Goal: Task Accomplishment & Management: Use online tool/utility

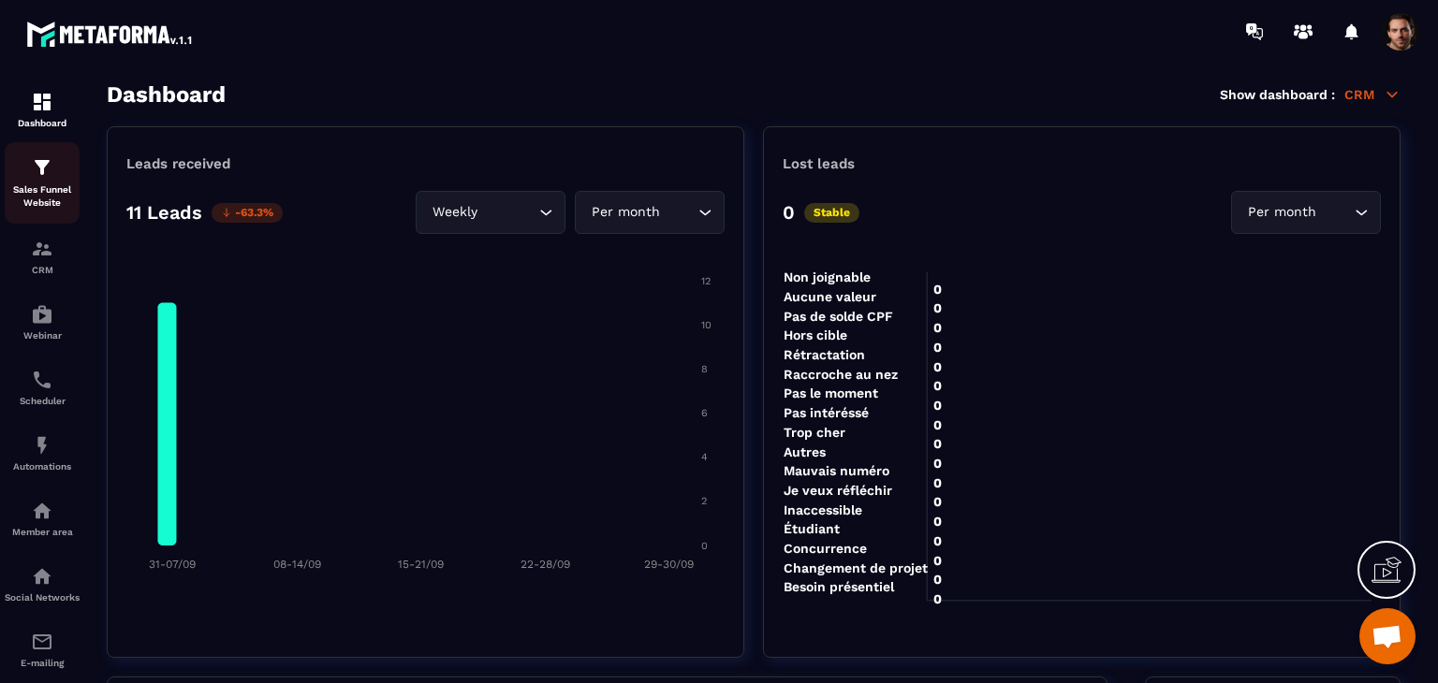
click at [46, 212] on link "Sales Funnel Website" at bounding box center [42, 182] width 75 height 81
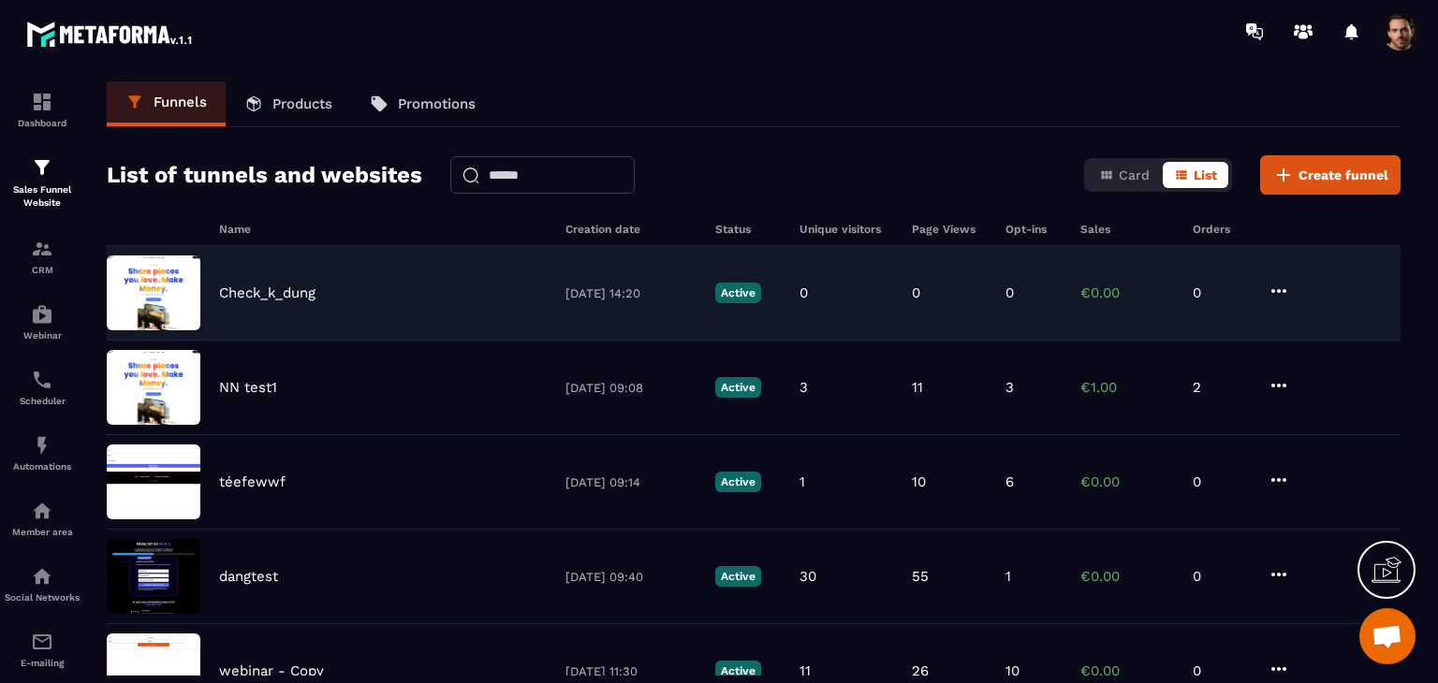
click at [269, 271] on div "Check_k_dung [DATE] 14:20 Active 0 0 0 €0.00 0" at bounding box center [754, 293] width 1294 height 95
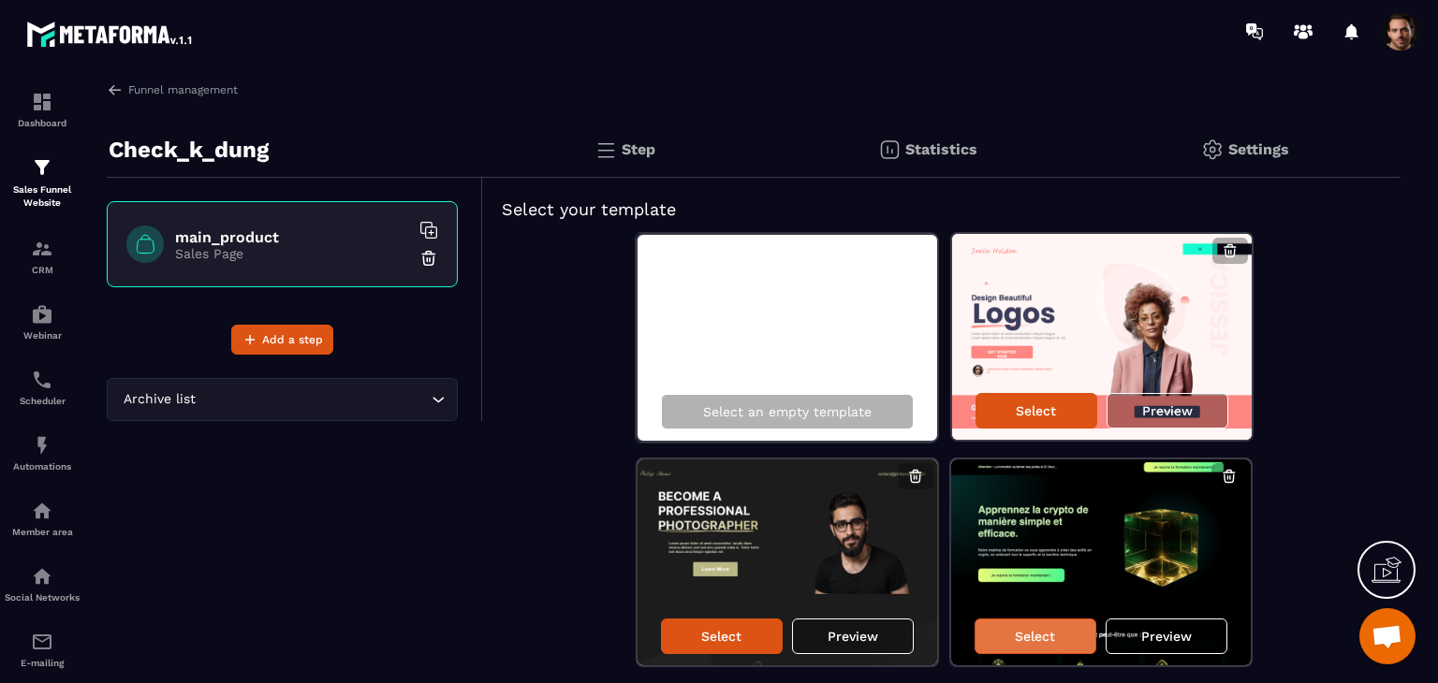
click at [1040, 635] on p "Select" at bounding box center [1035, 636] width 40 height 15
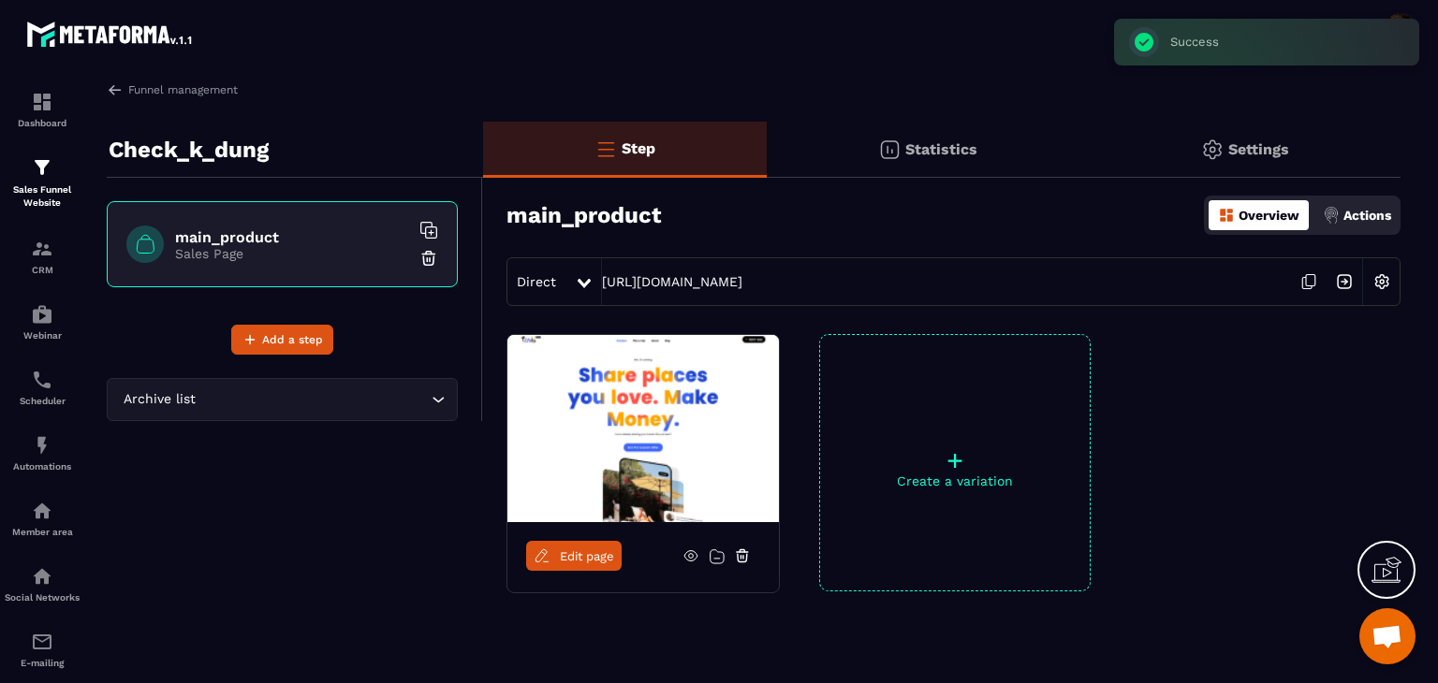
click at [584, 564] on link "Edit page" at bounding box center [573, 556] width 95 height 30
